Goal: Task Accomplishment & Management: Use online tool/utility

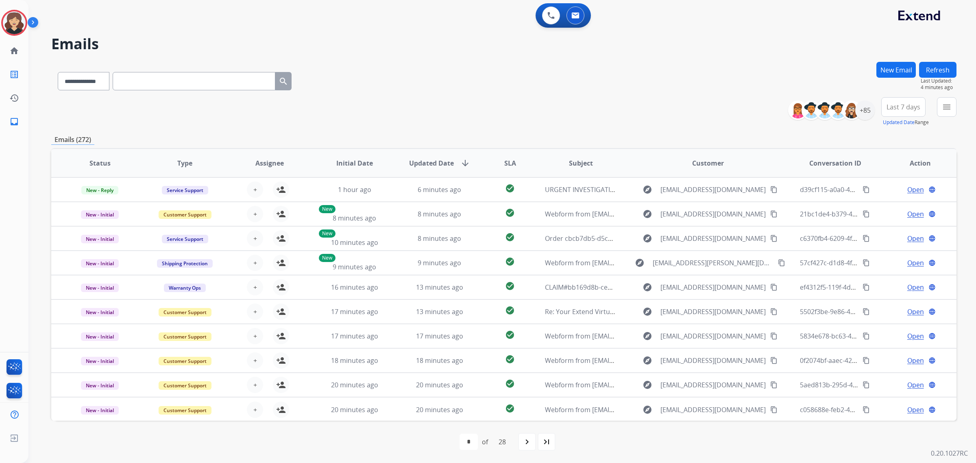
select select "**********"
click at [15, 54] on mat-icon "home" at bounding box center [14, 51] width 10 height 10
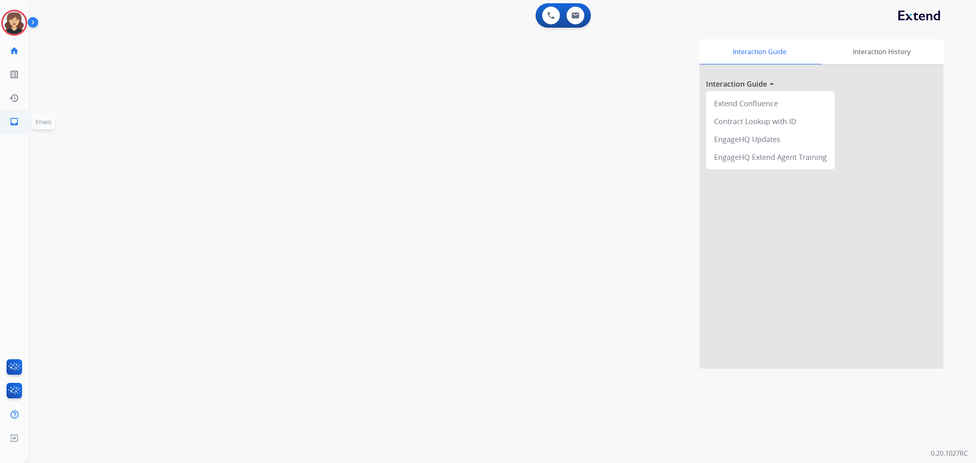
click at [7, 121] on link "inbox Emails" at bounding box center [14, 121] width 23 height 23
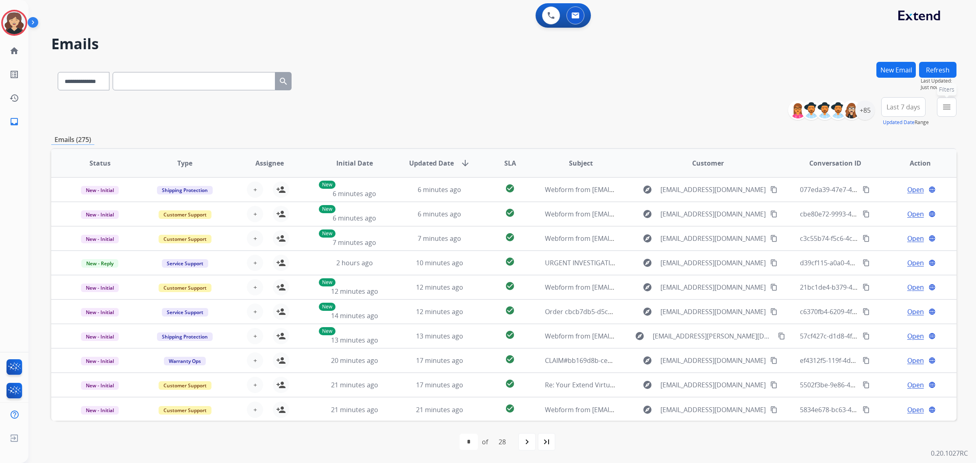
click at [952, 110] on button "menu Filters" at bounding box center [947, 107] width 20 height 20
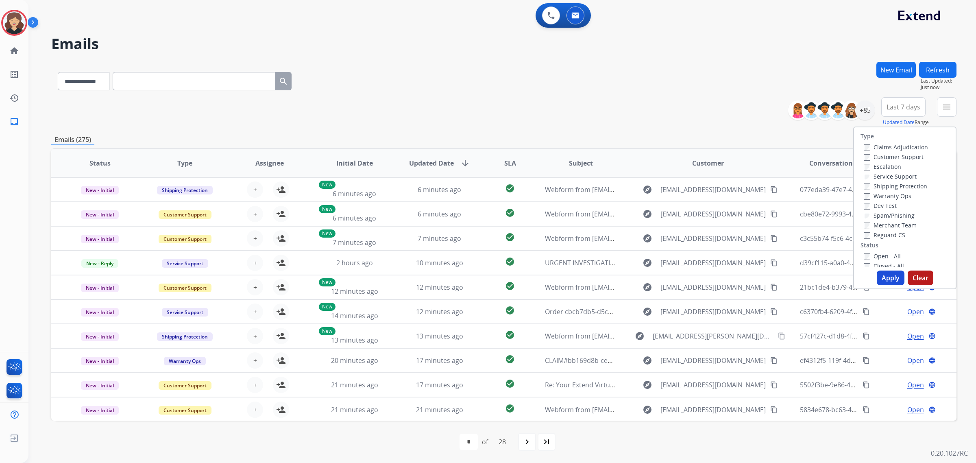
click at [866, 253] on label "Open - All" at bounding box center [882, 256] width 37 height 8
click at [887, 279] on button "Apply" at bounding box center [891, 278] width 28 height 15
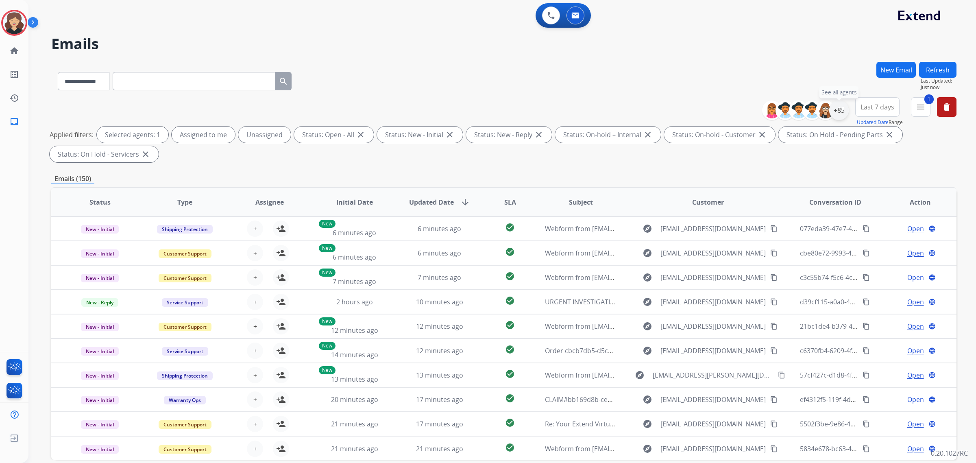
click at [843, 106] on div "+85" at bounding box center [839, 110] width 20 height 20
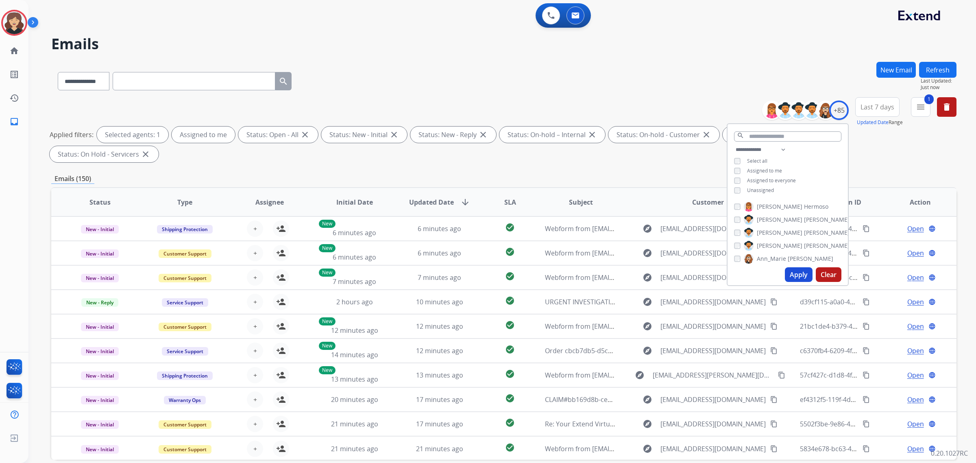
click at [792, 277] on button "Apply" at bounding box center [799, 274] width 28 height 15
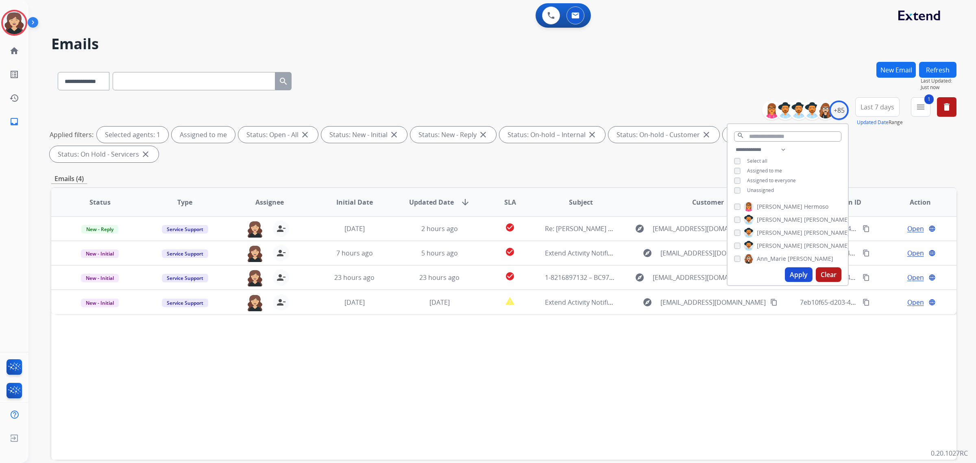
click at [538, 361] on div "Status Type Assignee Initial Date Updated Date arrow_downward SLA Subject Custo…" at bounding box center [504, 323] width 906 height 273
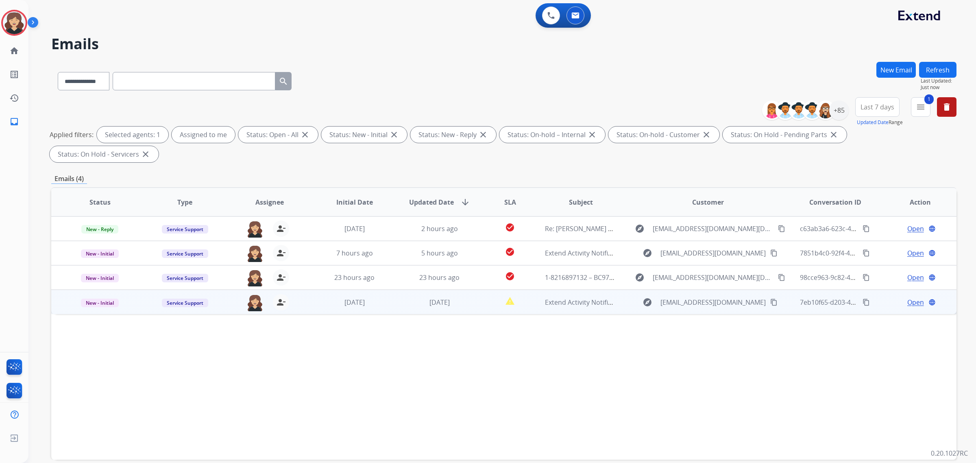
click at [910, 297] on span "Open" at bounding box center [916, 302] width 17 height 10
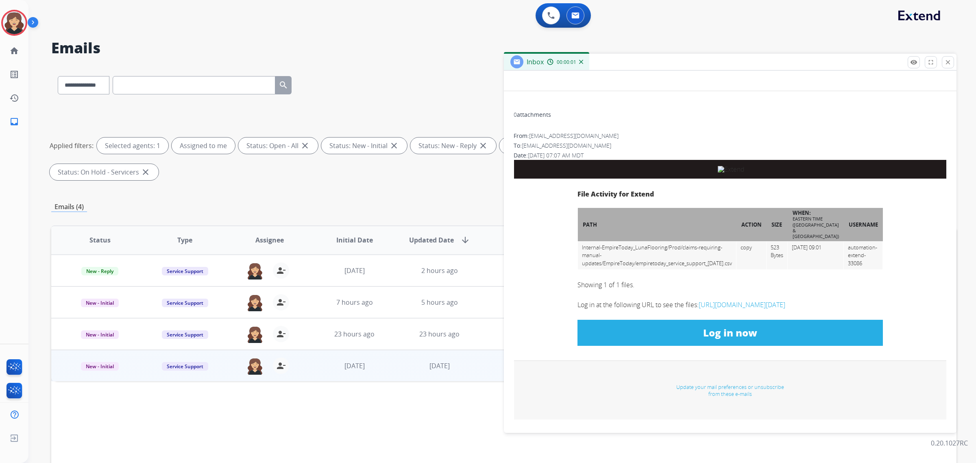
scroll to position [224, 0]
click at [728, 320] on link "Log in now" at bounding box center [730, 333] width 305 height 26
